Goal: Task Accomplishment & Management: Manage account settings

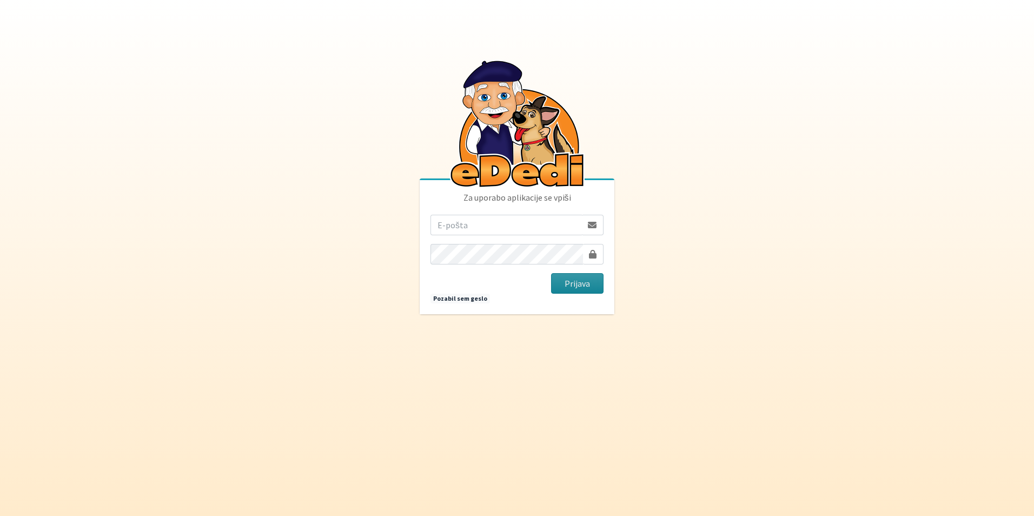
type input "sasapozun@gmail.com"
click at [592, 288] on button "Prijava" at bounding box center [577, 283] width 52 height 21
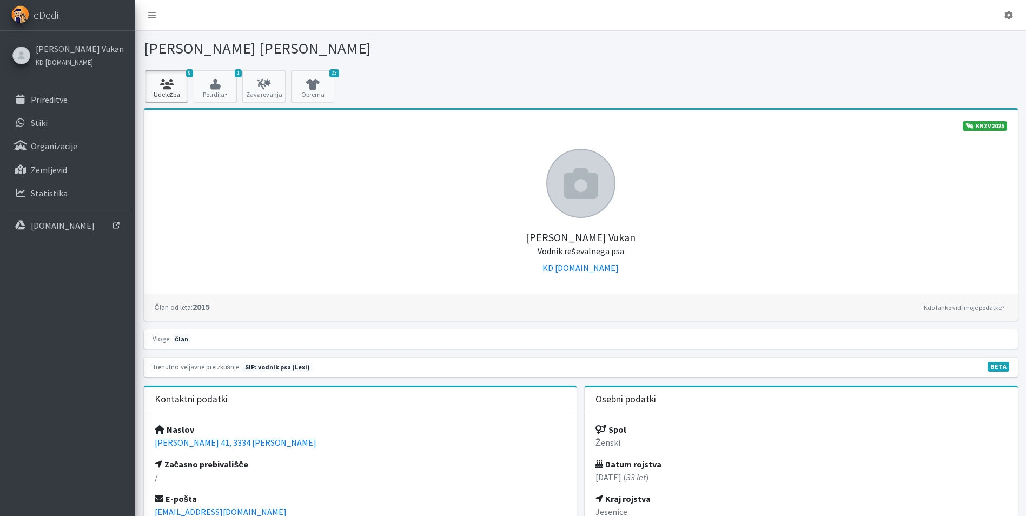
click at [168, 86] on icon at bounding box center [166, 84] width 37 height 11
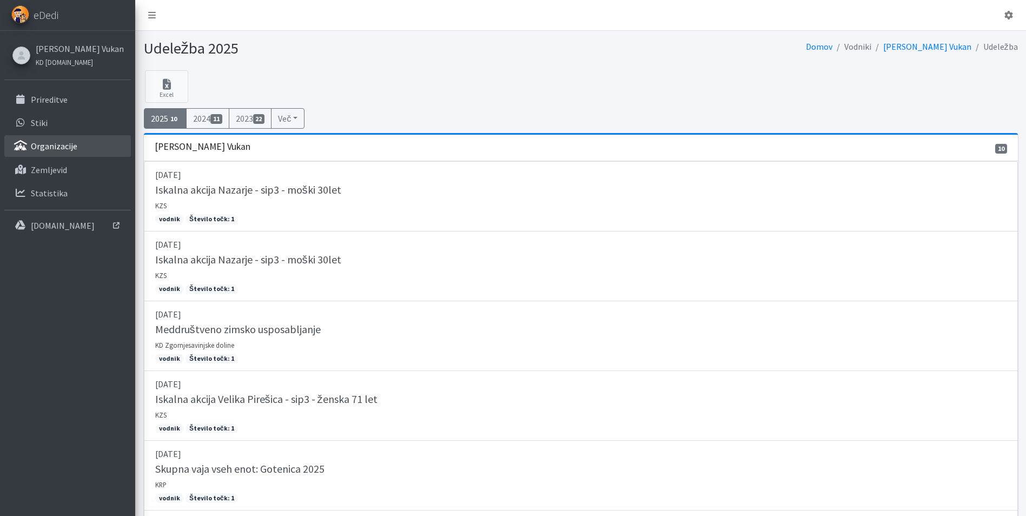
click at [70, 150] on p "Organizacije" at bounding box center [54, 146] width 47 height 11
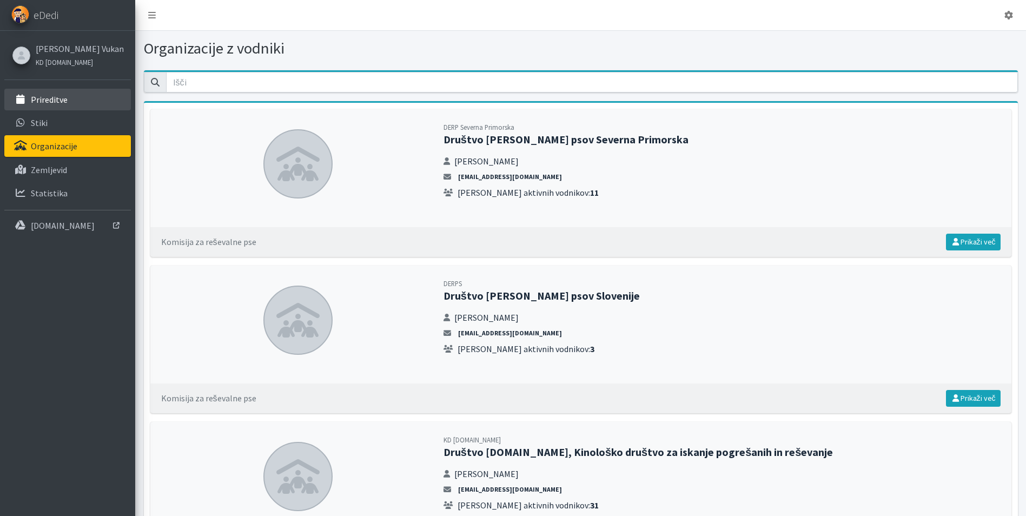
click at [63, 104] on p "Prireditve" at bounding box center [49, 99] width 37 height 11
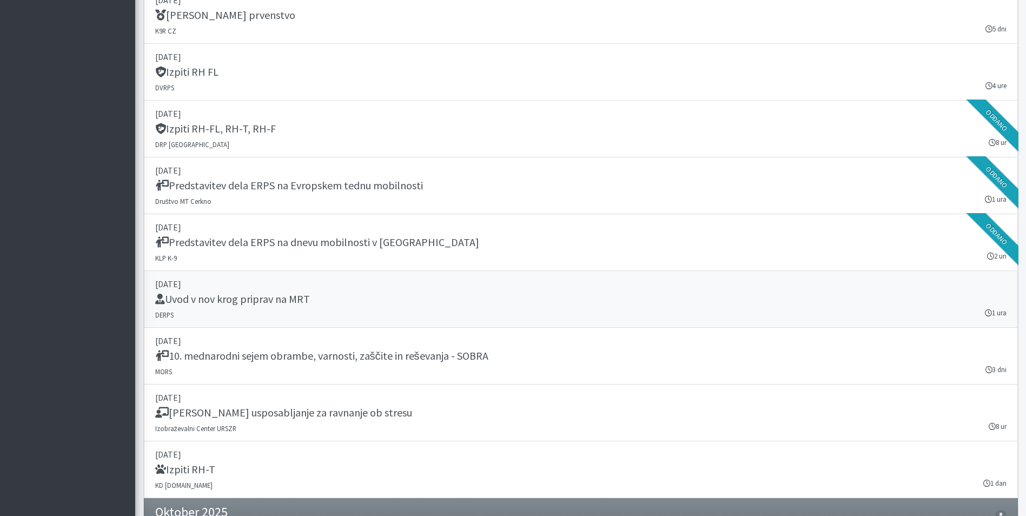
scroll to position [1731, 0]
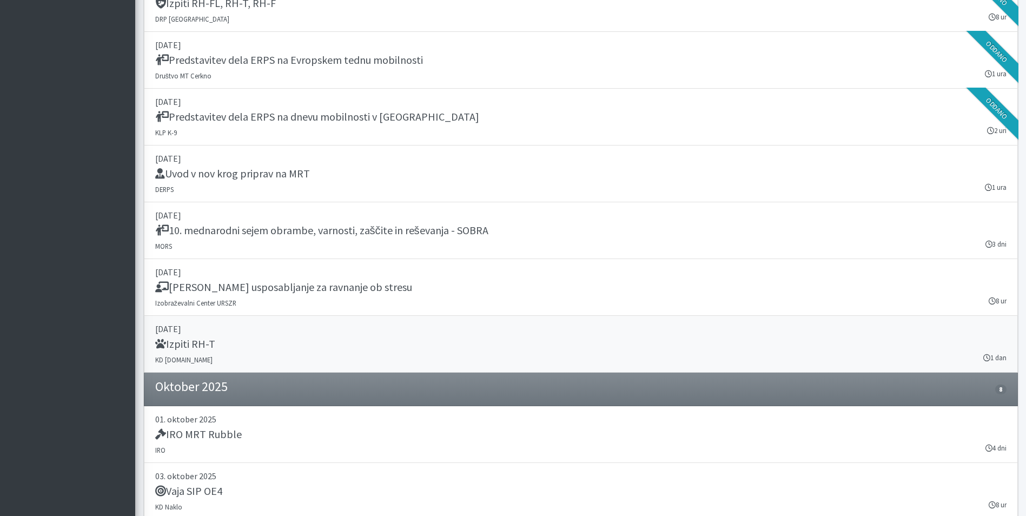
click at [339, 328] on p "27. september 2025" at bounding box center [581, 328] width 852 height 13
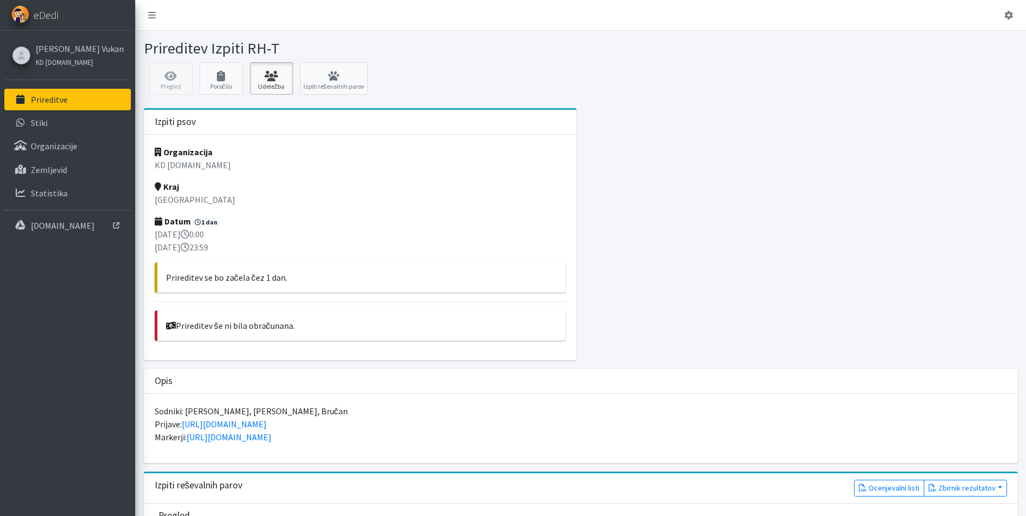
click at [272, 76] on icon at bounding box center [271, 76] width 37 height 11
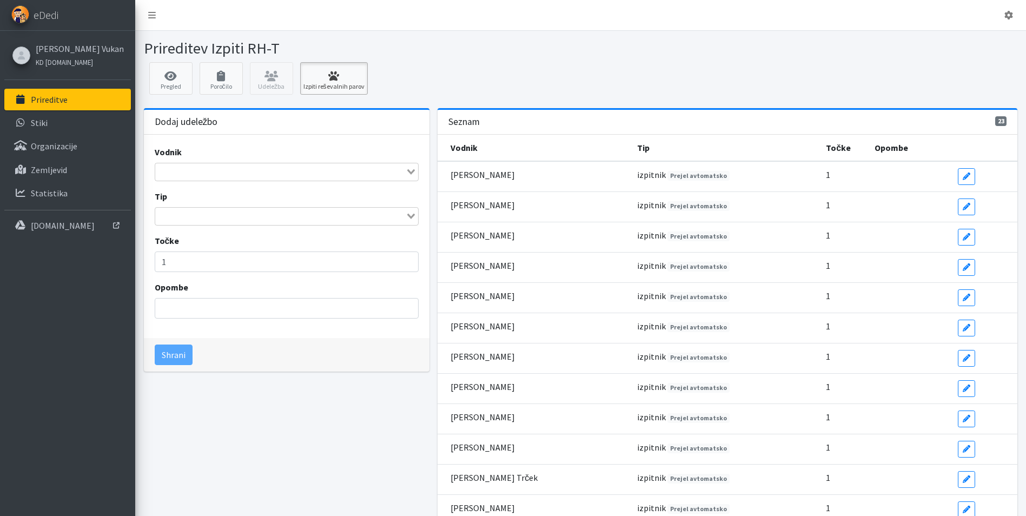
click at [344, 78] on icon at bounding box center [334, 76] width 61 height 11
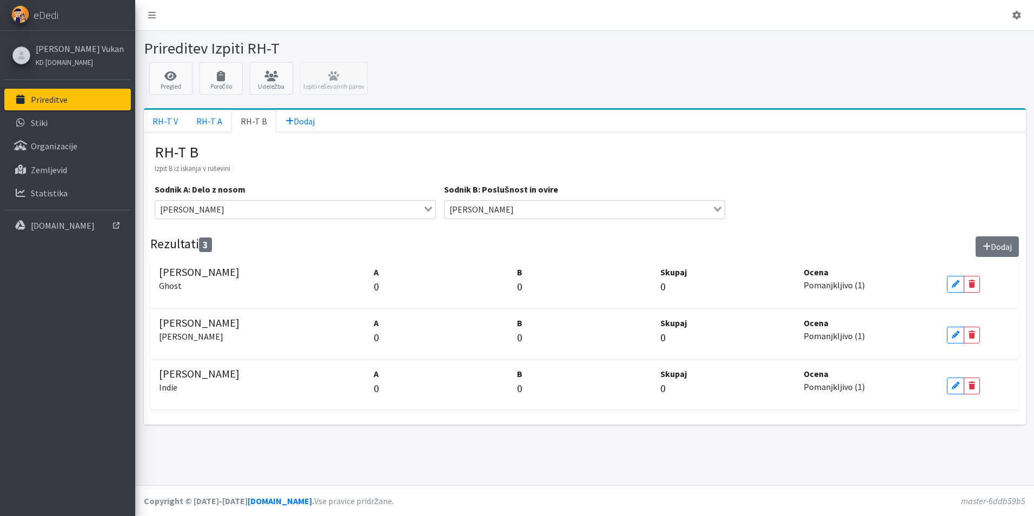
click at [1006, 248] on button "Dodaj" at bounding box center [997, 246] width 43 height 21
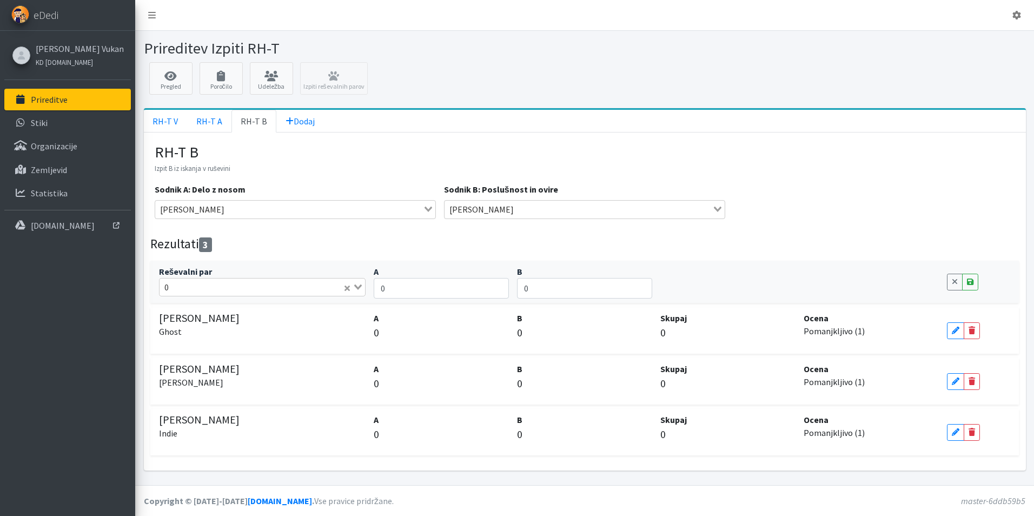
click at [274, 281] on input "Search for option" at bounding box center [258, 287] width 170 height 13
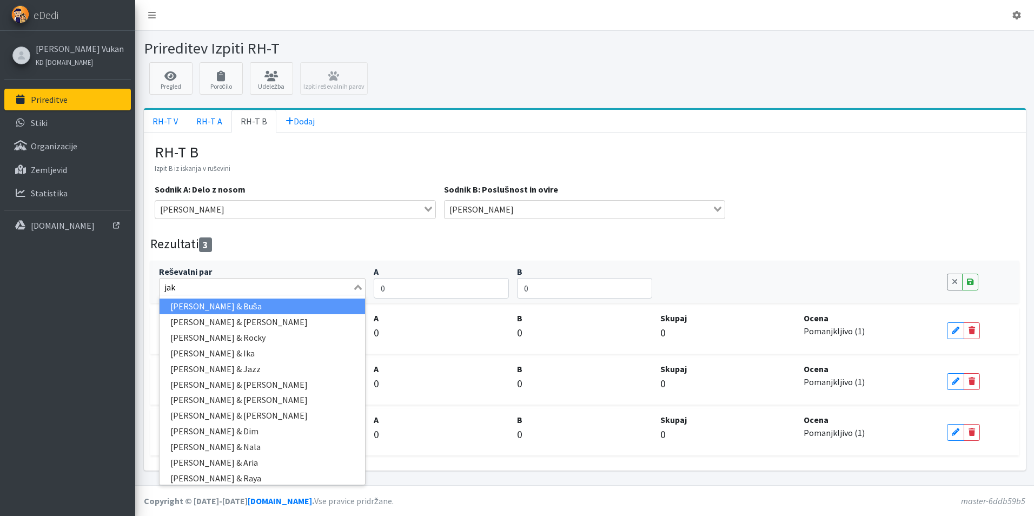
type input "jaka"
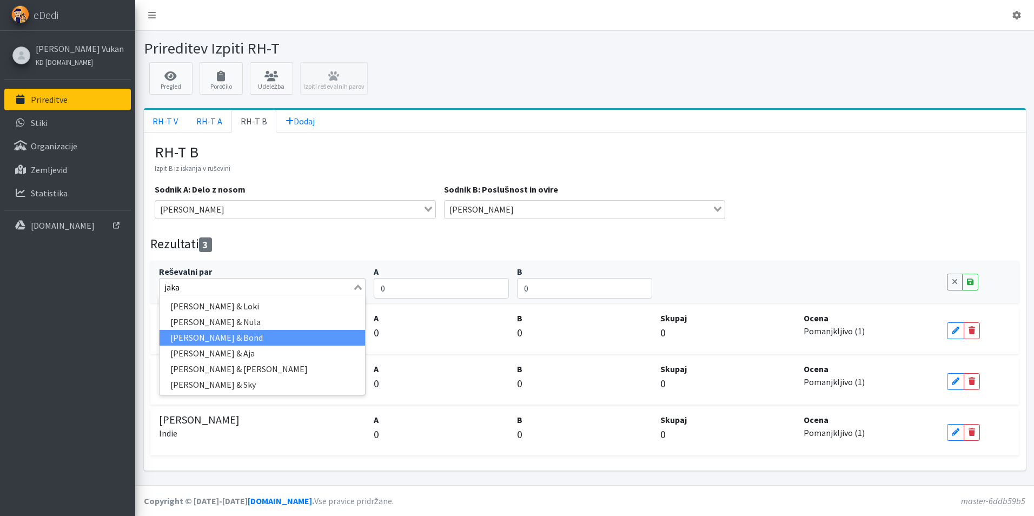
click at [245, 333] on li "[PERSON_NAME] & Bond" at bounding box center [263, 338] width 206 height 16
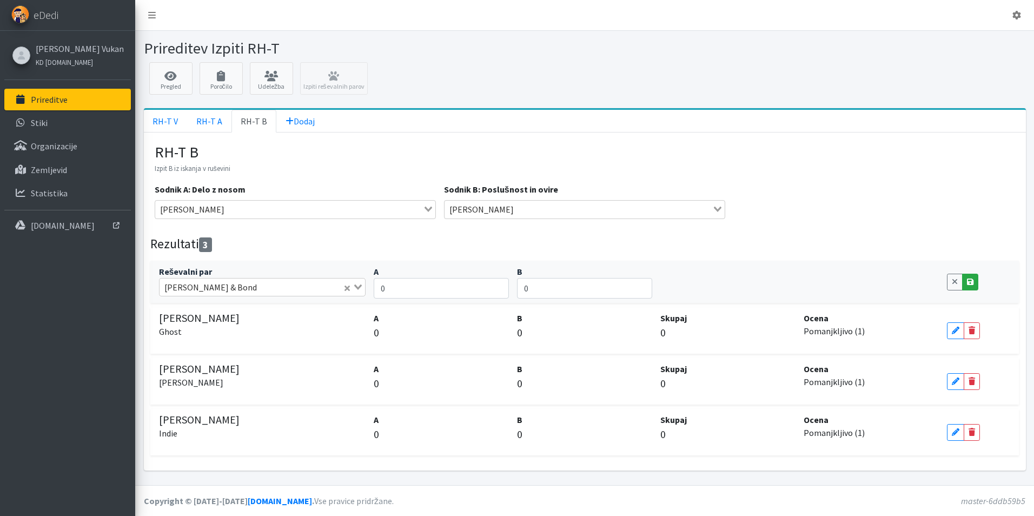
click at [971, 285] on icon at bounding box center [970, 282] width 6 height 8
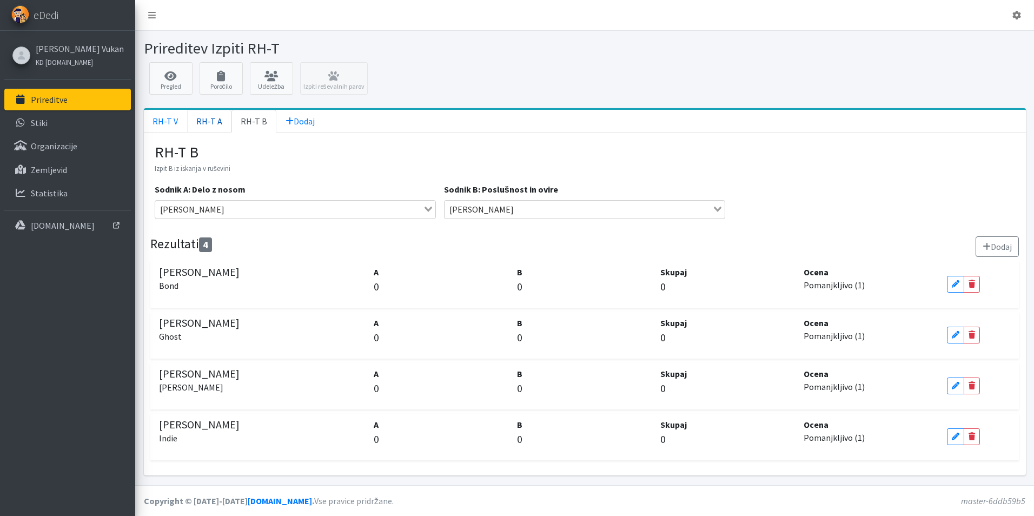
click at [202, 123] on link "RH-T A" at bounding box center [209, 121] width 44 height 23
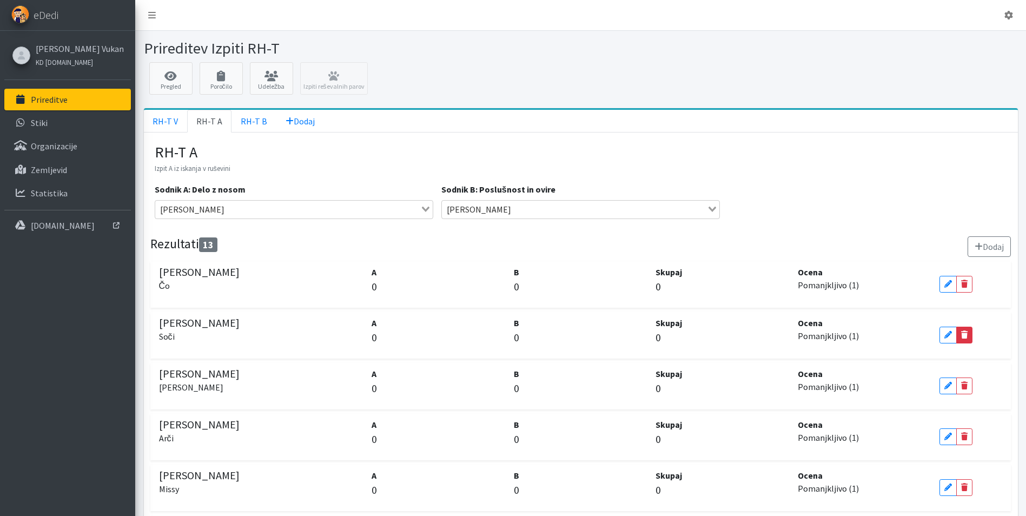
click at [964, 341] on link "Delete" at bounding box center [965, 335] width 16 height 17
click at [944, 339] on link "Yes" at bounding box center [948, 335] width 16 height 17
click at [968, 334] on link "Delete" at bounding box center [965, 335] width 16 height 17
click at [965, 341] on link "No" at bounding box center [963, 335] width 17 height 17
click at [965, 341] on link "Delete" at bounding box center [965, 335] width 16 height 17
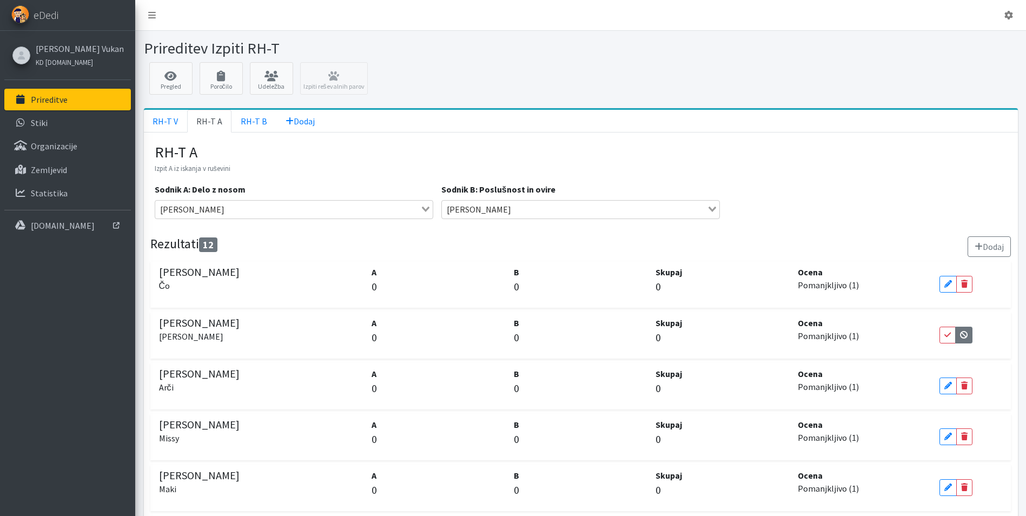
click at [963, 341] on link "No" at bounding box center [963, 335] width 17 height 17
click at [964, 341] on link "Delete" at bounding box center [965, 335] width 16 height 17
click at [950, 339] on icon at bounding box center [948, 335] width 6 height 8
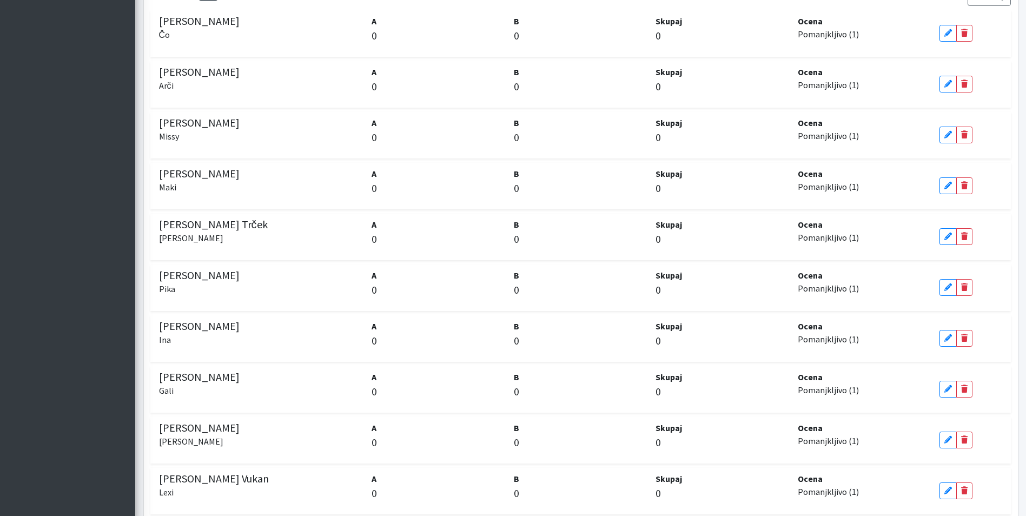
scroll to position [271, 0]
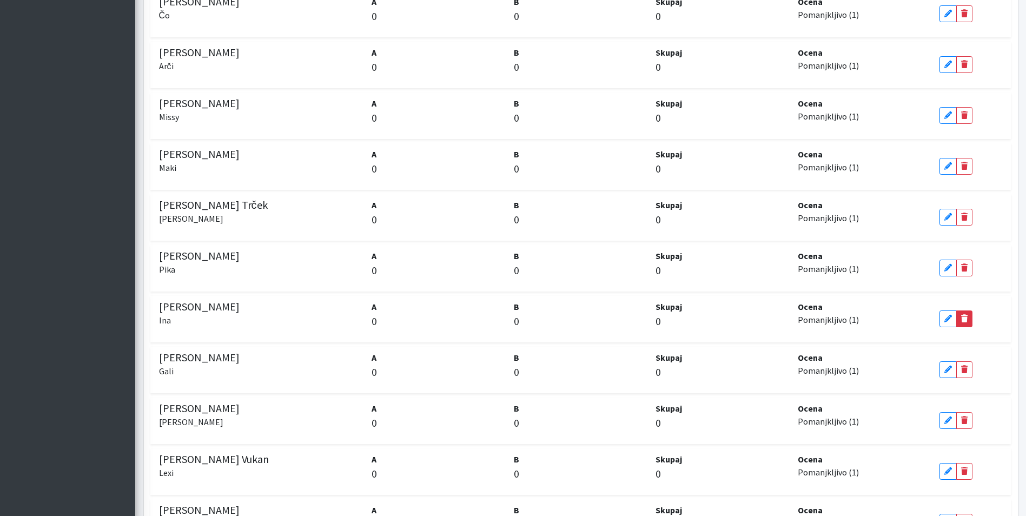
click at [964, 325] on link "Delete" at bounding box center [965, 319] width 16 height 17
click at [966, 326] on link "No" at bounding box center [963, 319] width 17 height 17
click at [963, 324] on link "Delete" at bounding box center [965, 319] width 16 height 17
click at [948, 322] on icon at bounding box center [948, 319] width 6 height 8
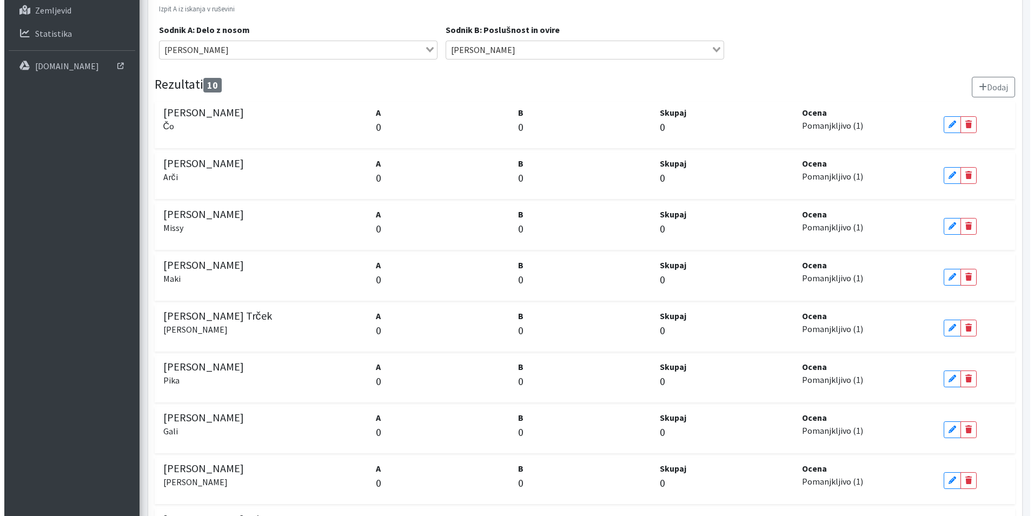
scroll to position [0, 0]
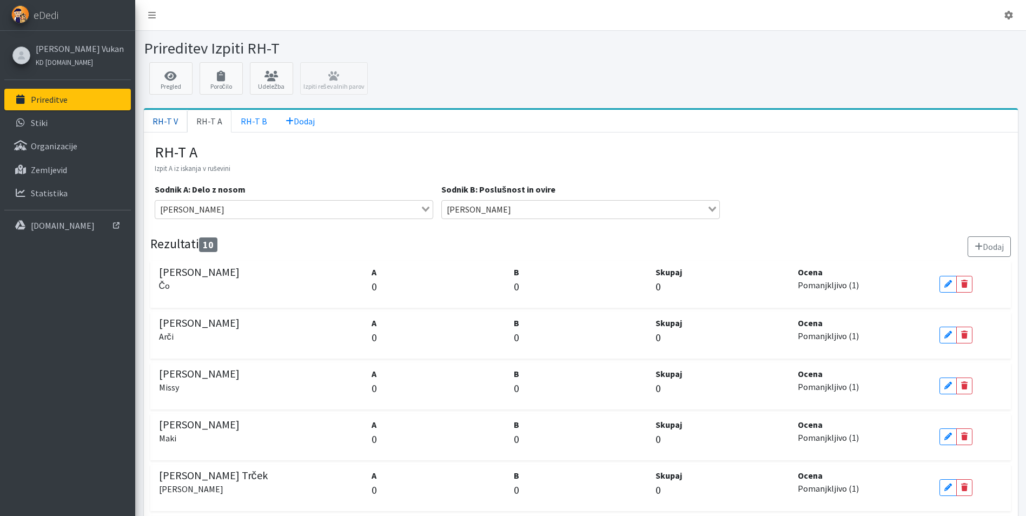
click at [164, 120] on link "RH-T V" at bounding box center [165, 121] width 43 height 23
click at [982, 250] on button "Dodaj" at bounding box center [989, 246] width 43 height 21
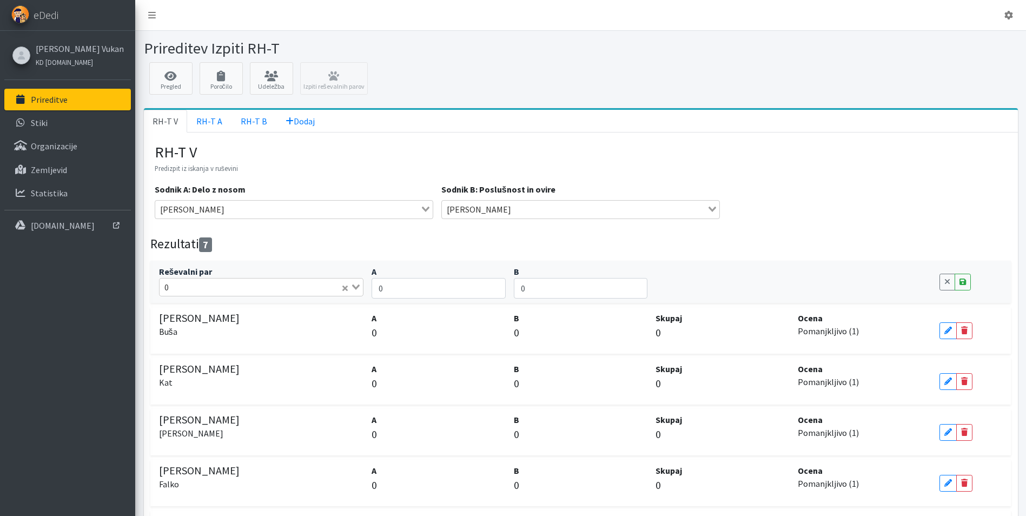
click at [210, 287] on input "Search for option" at bounding box center [257, 287] width 168 height 13
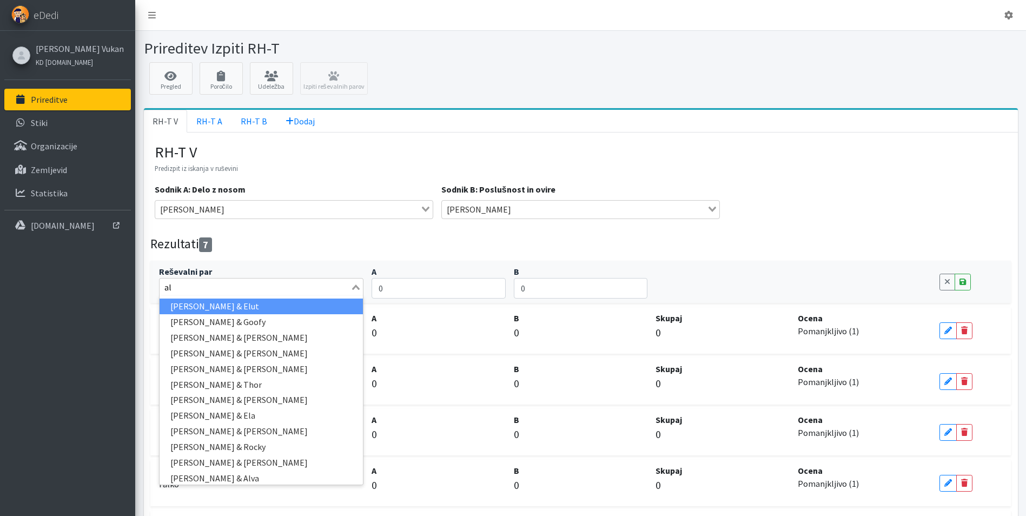
type input "a"
type input "k"
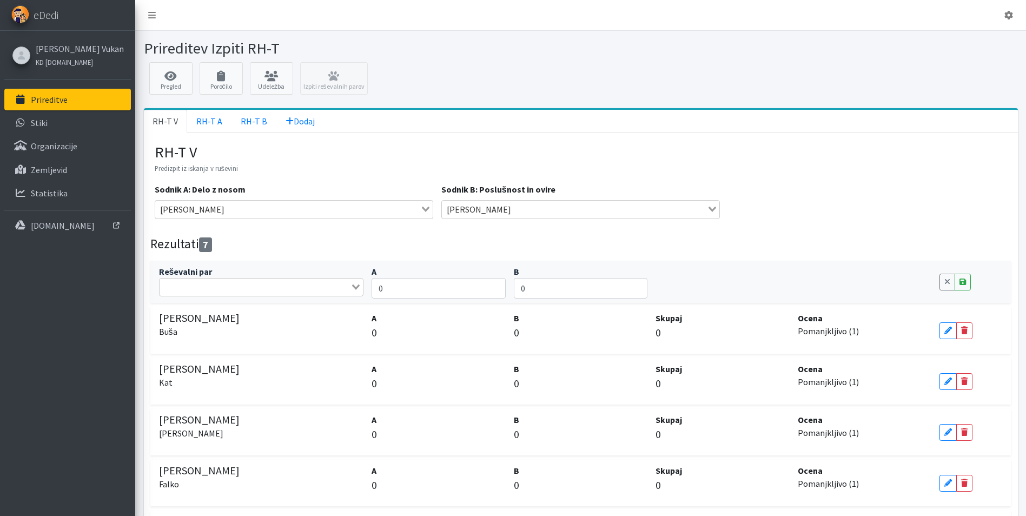
click at [953, 168] on p "Predizpit iz iskanja v ruševini" at bounding box center [581, 167] width 853 height 13
click at [208, 115] on link "RH-T A" at bounding box center [209, 121] width 44 height 23
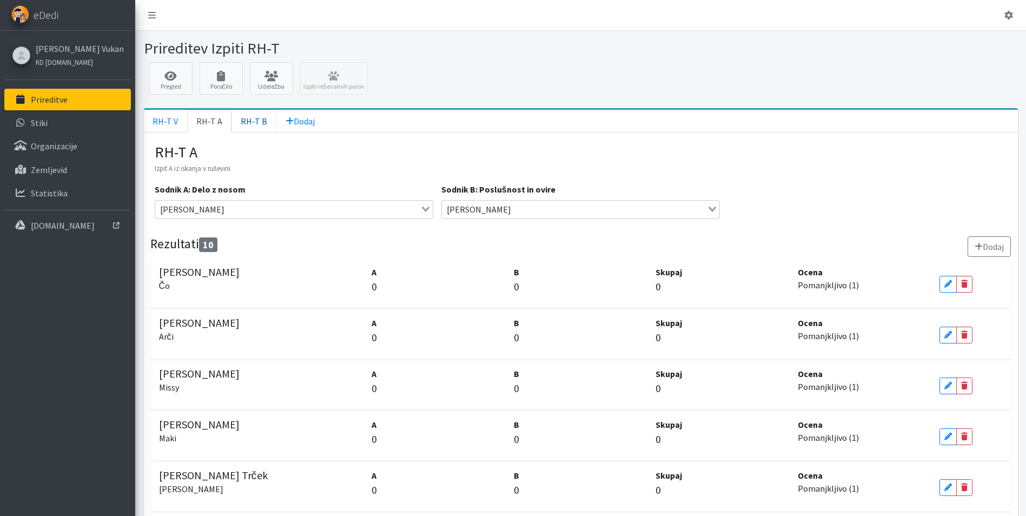
click at [242, 118] on link "RH-T B" at bounding box center [254, 121] width 45 height 23
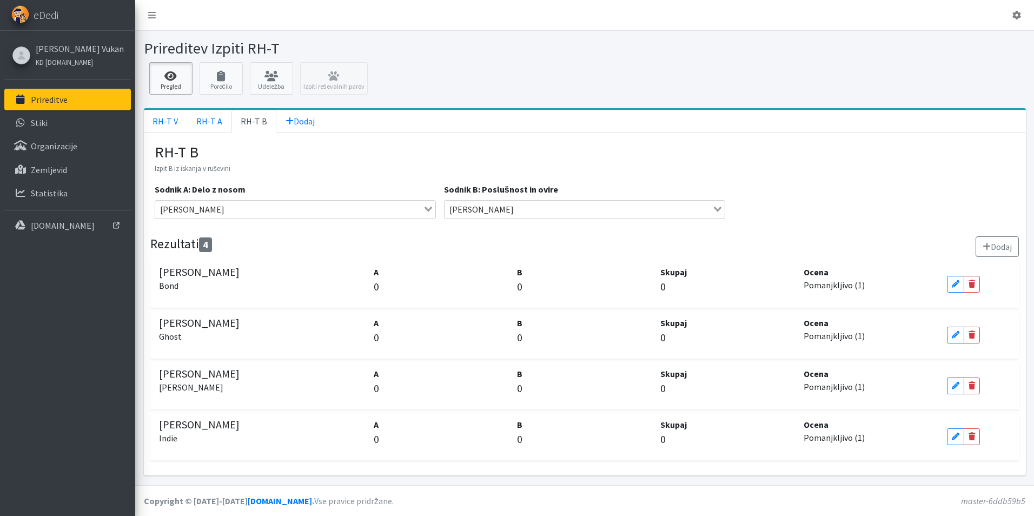
click at [170, 85] on link "Pregled" at bounding box center [170, 78] width 43 height 32
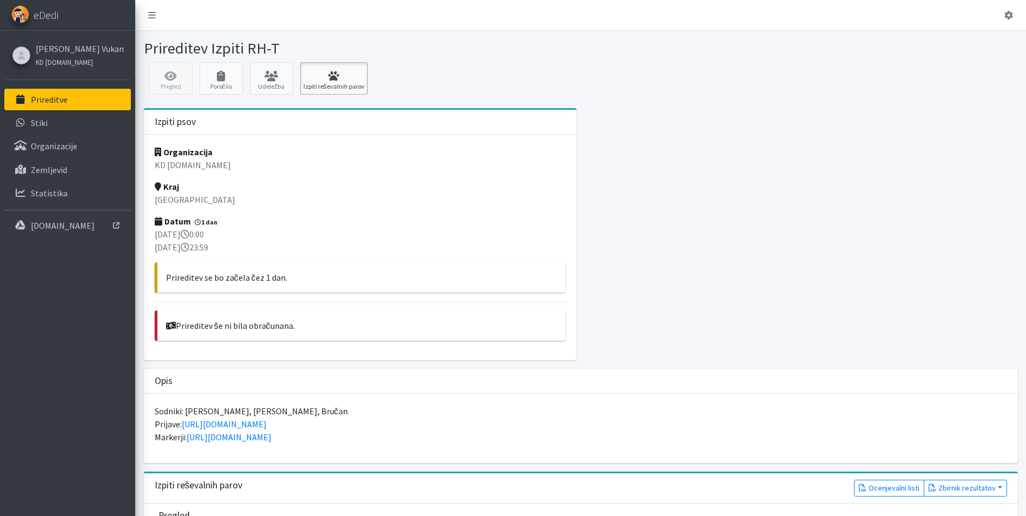
click at [320, 81] on icon at bounding box center [334, 76] width 61 height 11
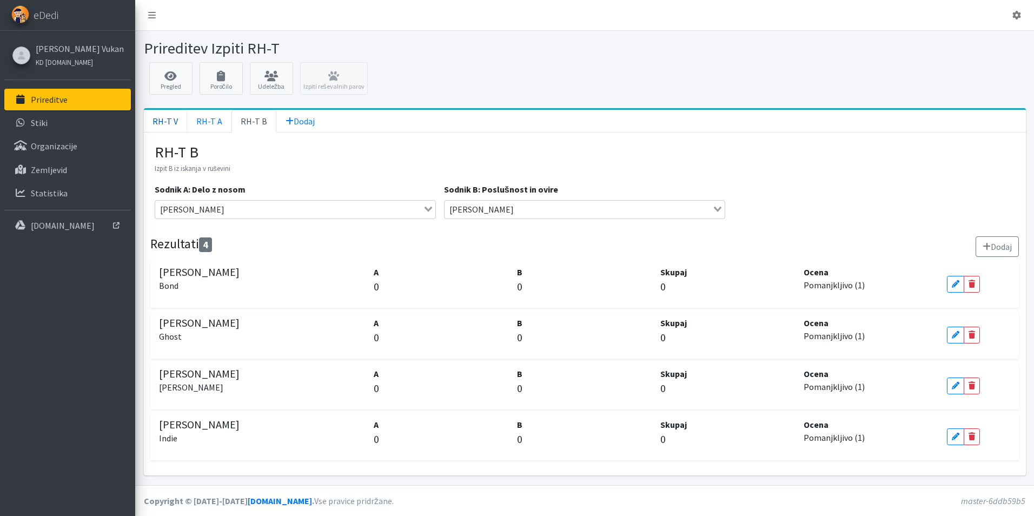
click at [174, 115] on link "RH-T V" at bounding box center [165, 121] width 43 height 23
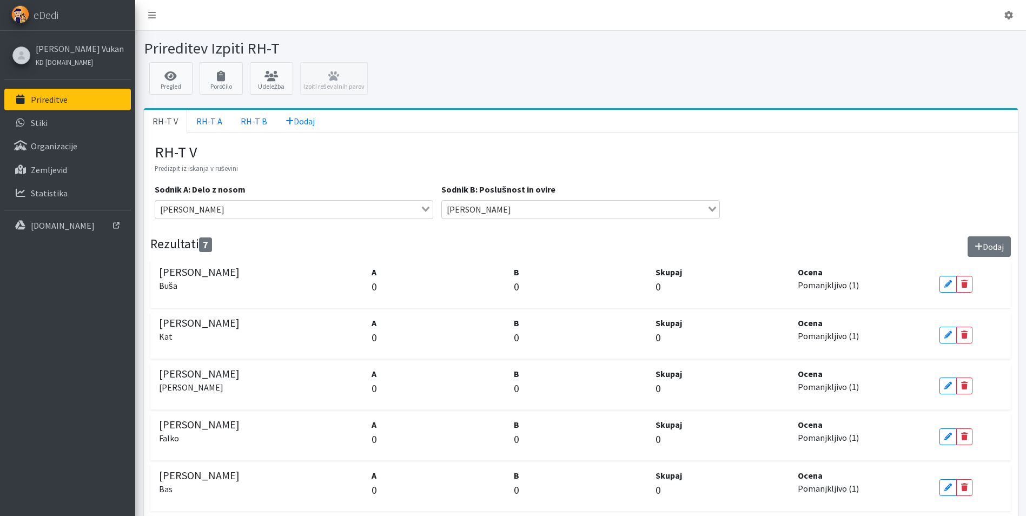
click at [1005, 248] on button "Dodaj" at bounding box center [989, 246] width 43 height 21
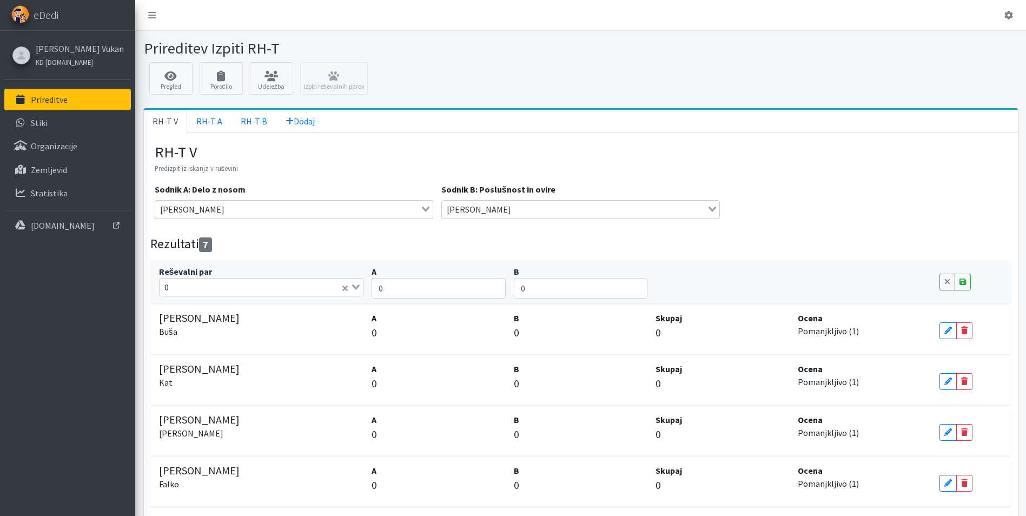
click at [225, 284] on input "Search for option" at bounding box center [257, 287] width 168 height 13
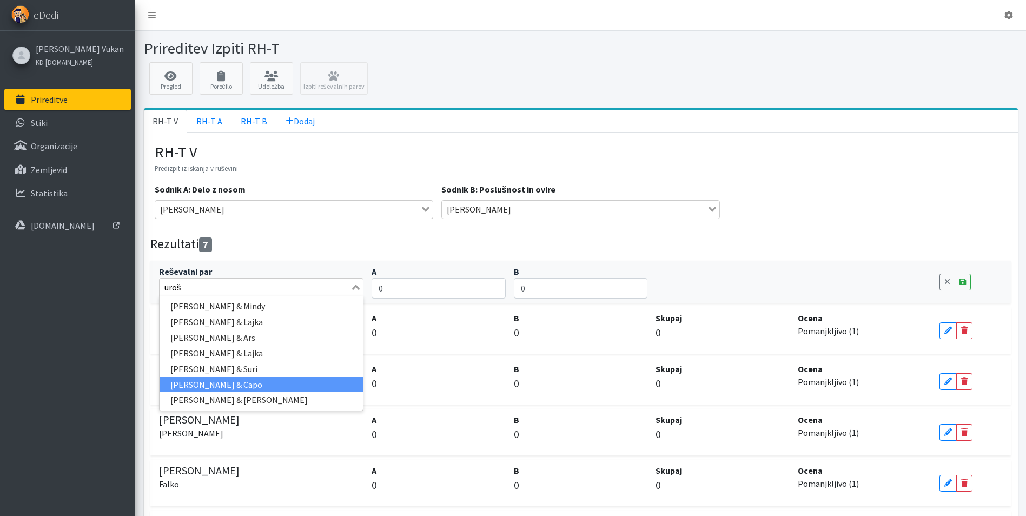
type input "uroš"
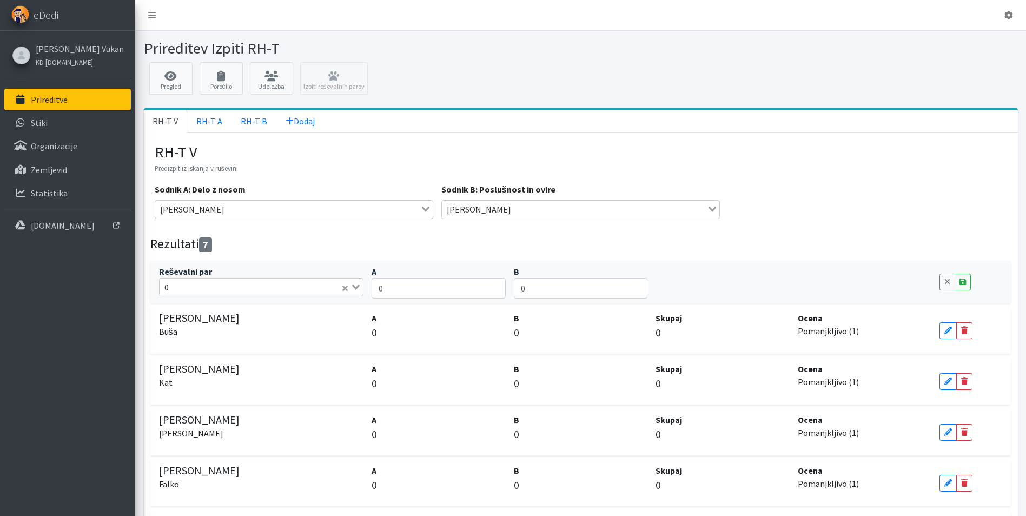
click at [208, 287] on input "Search for option" at bounding box center [257, 287] width 168 height 13
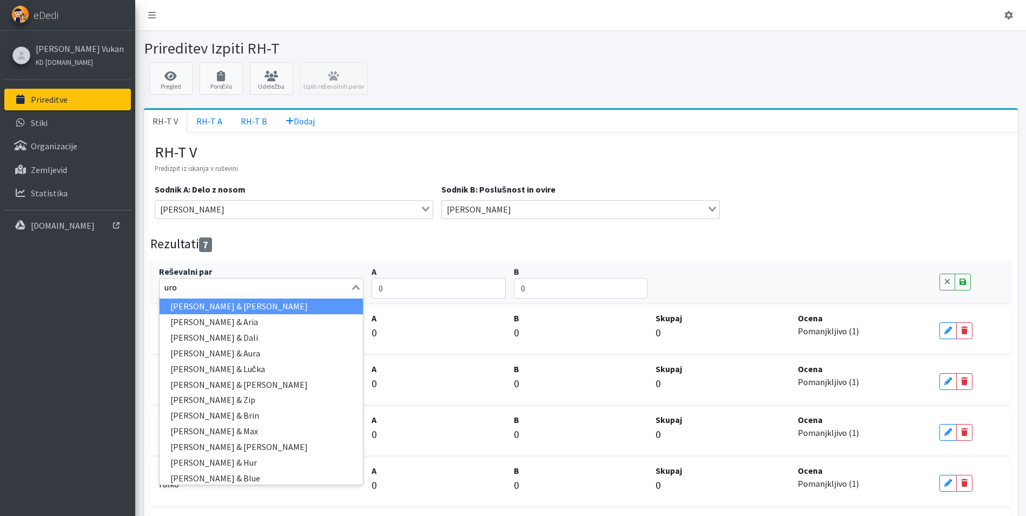
type input "uroš"
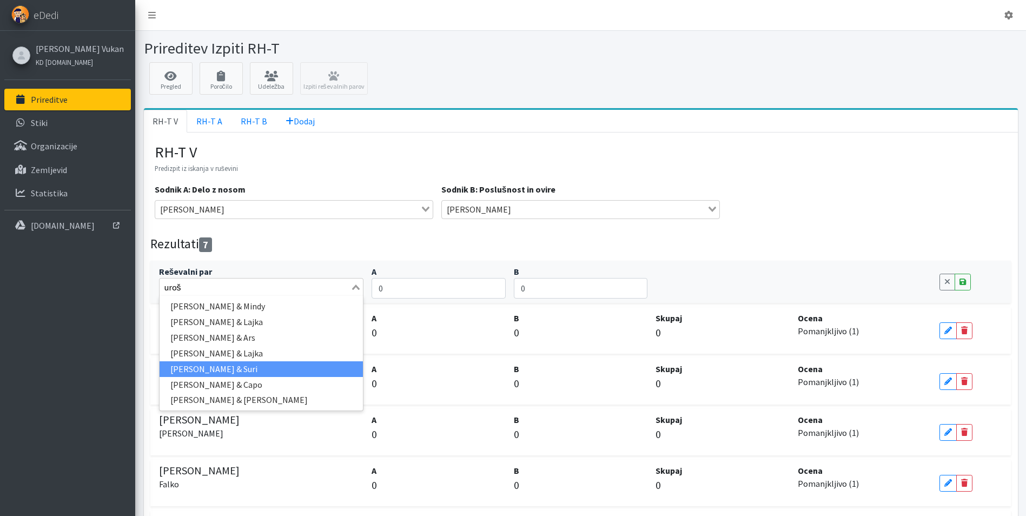
click at [220, 364] on li "Uroš Pečar & Suri" at bounding box center [262, 369] width 204 height 16
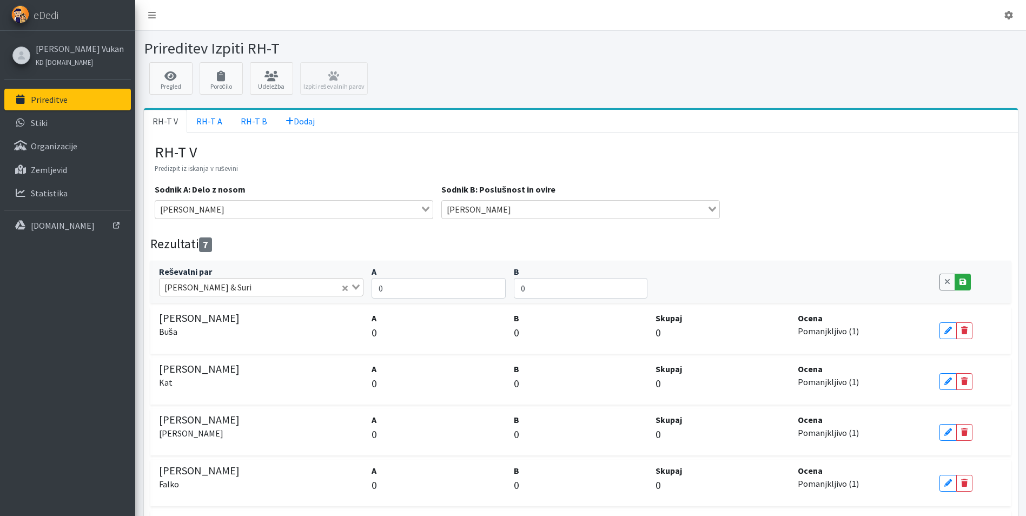
click at [963, 283] on icon at bounding box center [963, 282] width 6 height 8
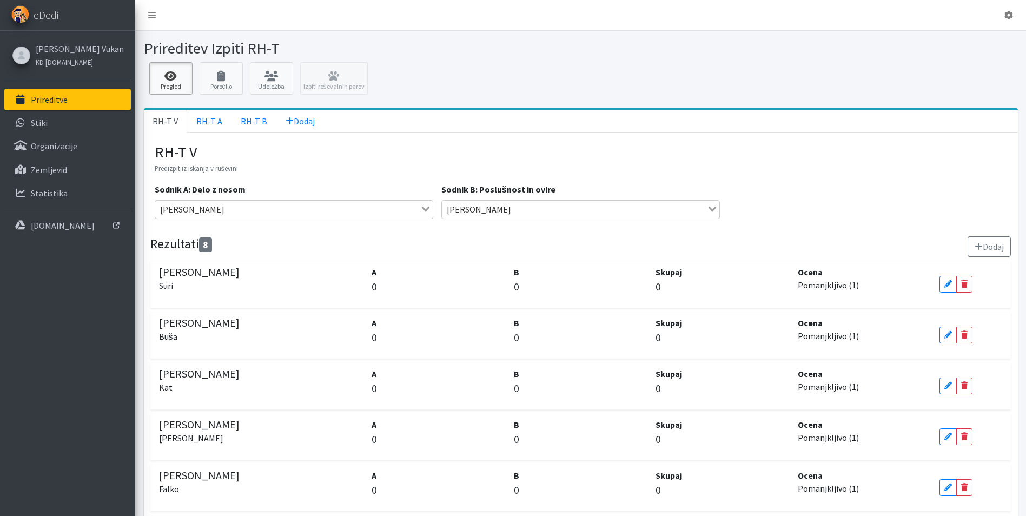
click at [179, 75] on icon at bounding box center [171, 76] width 37 height 11
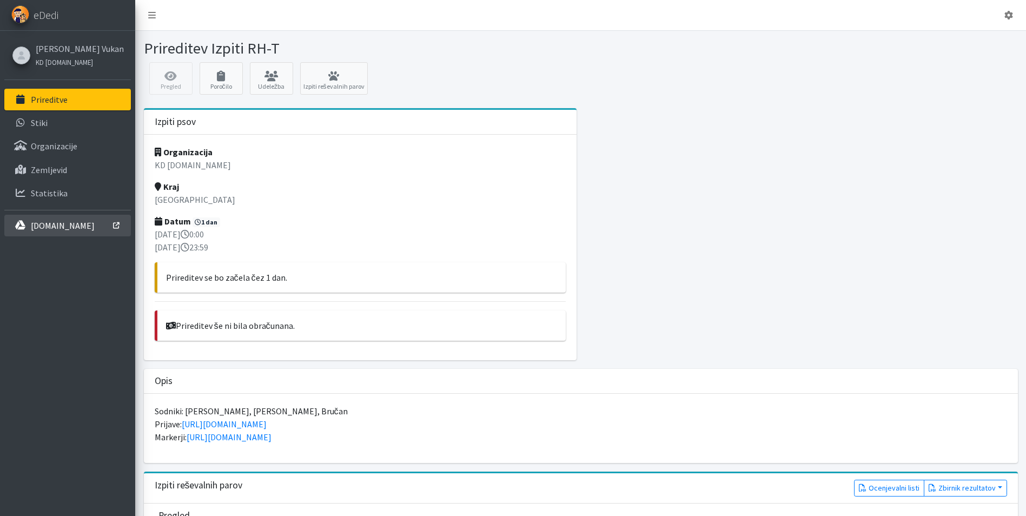
click at [68, 223] on p "[DOMAIN_NAME]" at bounding box center [63, 225] width 64 height 11
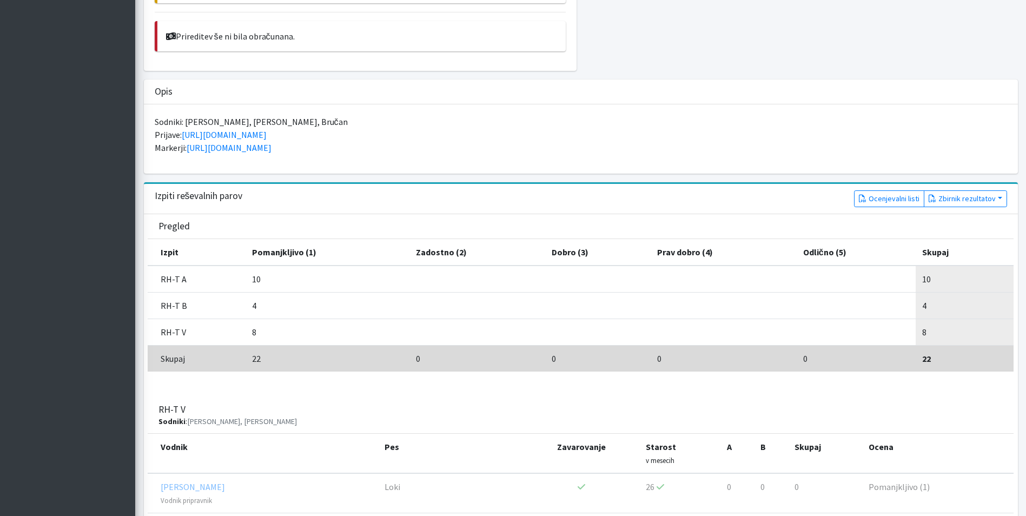
scroll to position [271, 0]
